Goal: Task Accomplishment & Management: Manage account settings

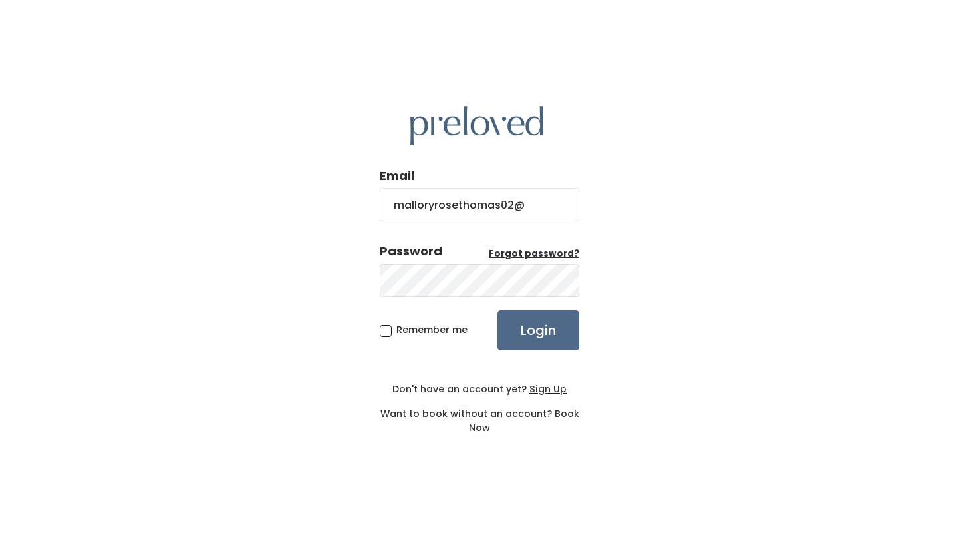
type input "malloryrosethomas02@gmail.com"
click at [498, 310] on input "Login" at bounding box center [539, 330] width 82 height 40
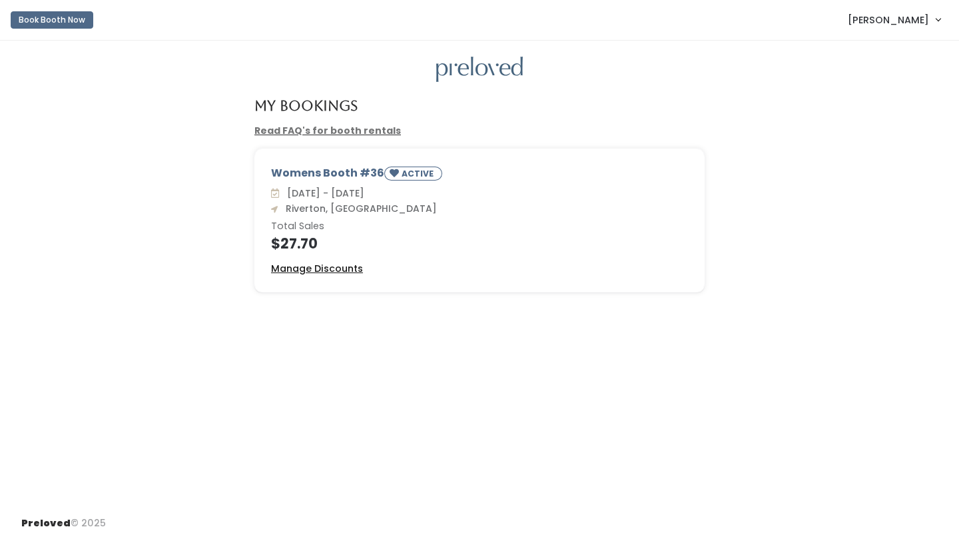
click at [320, 268] on u "Manage Discounts" at bounding box center [317, 268] width 92 height 13
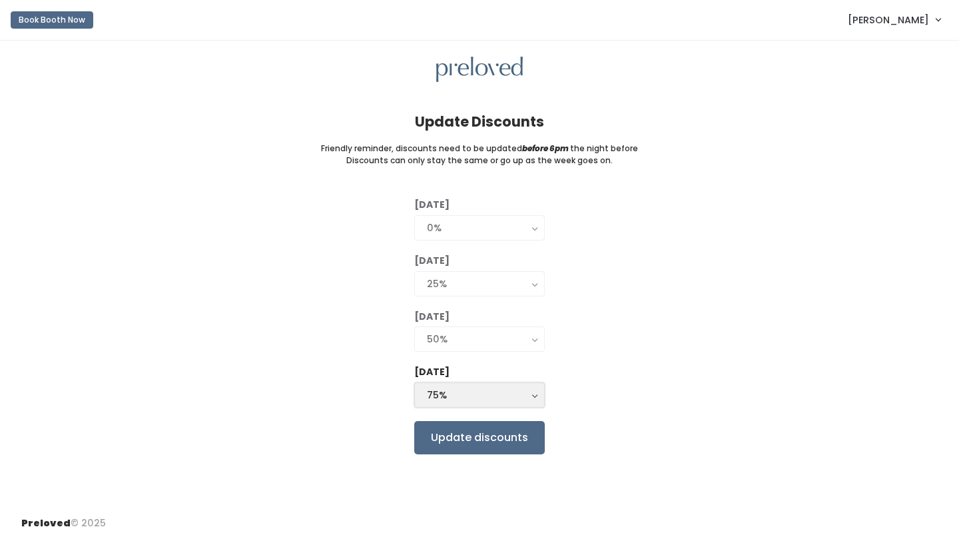
click at [489, 406] on button "75%" at bounding box center [479, 394] width 131 height 25
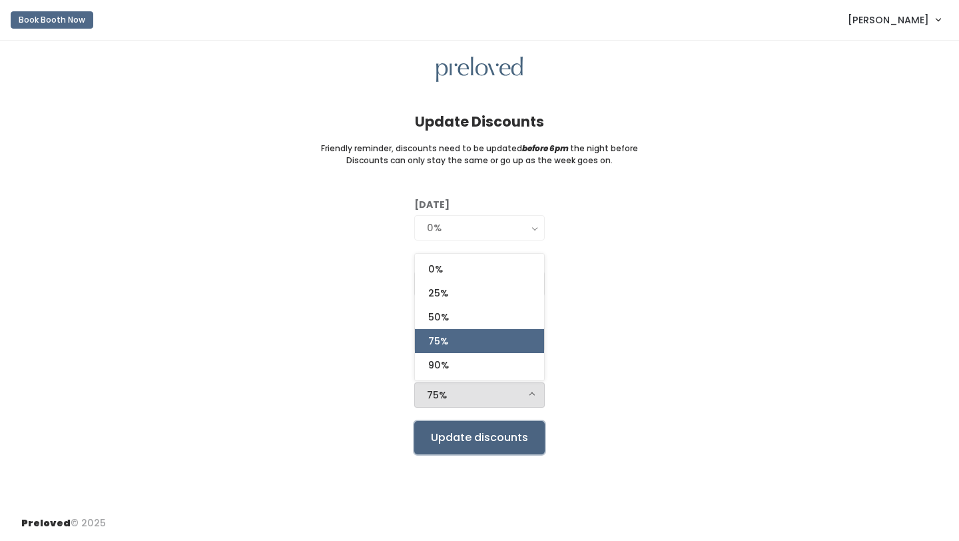
click at [468, 437] on input "Update discounts" at bounding box center [479, 437] width 131 height 33
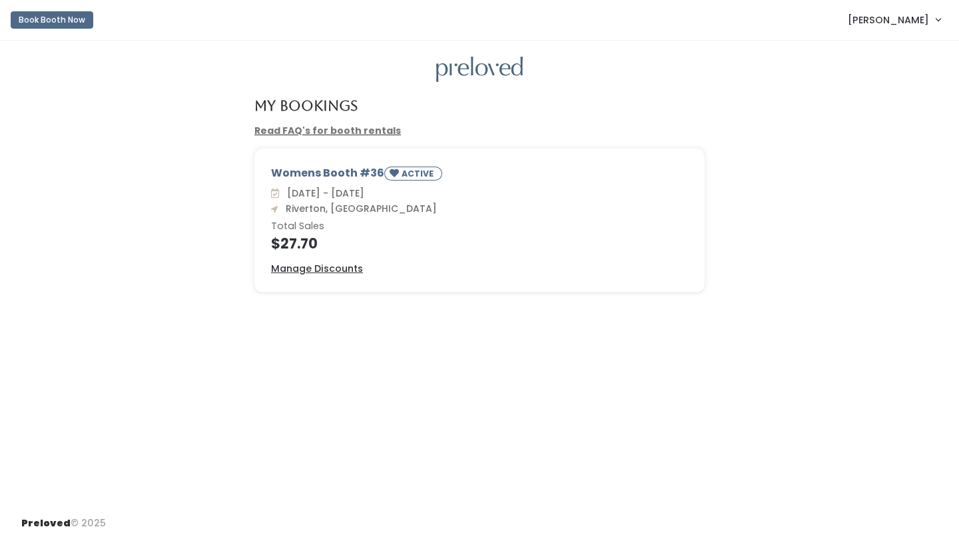
click at [426, 103] on div "My Bookings" at bounding box center [479, 111] width 466 height 26
